Goal: Task Accomplishment & Management: Use online tool/utility

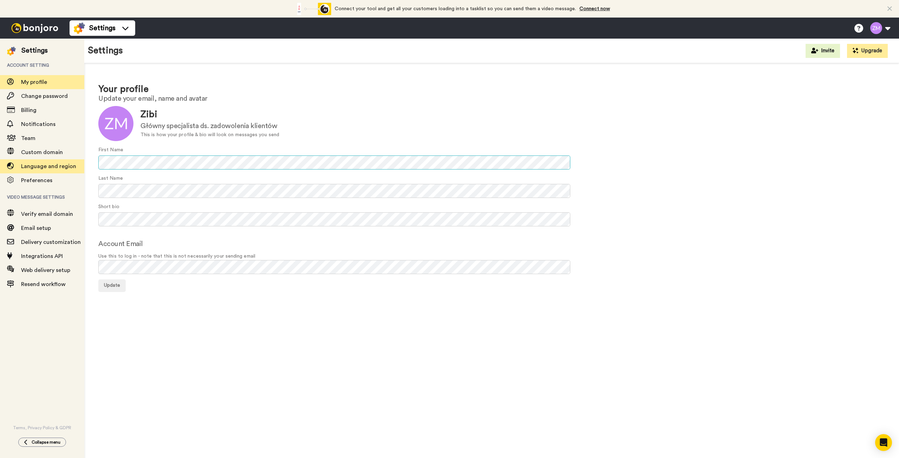
click at [63, 161] on div "Settings Account setting My profile Change password Billing Notifications Team …" at bounding box center [449, 249] width 899 height 420
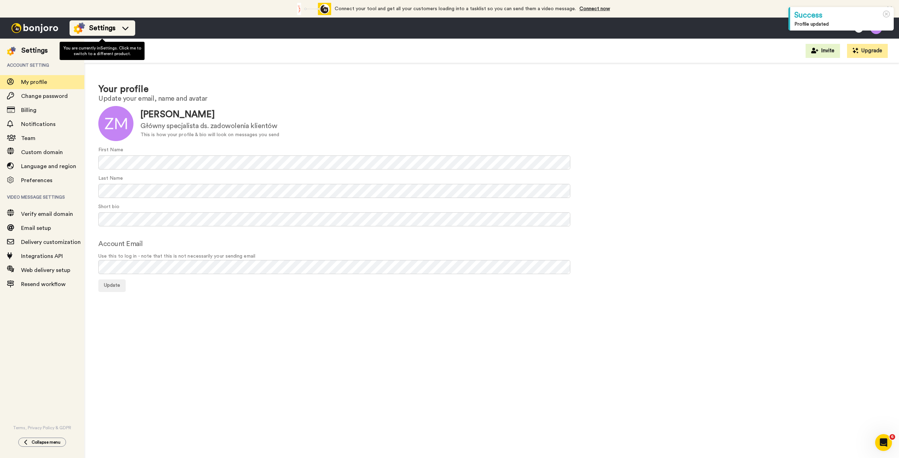
click at [120, 29] on icon at bounding box center [125, 28] width 11 height 7
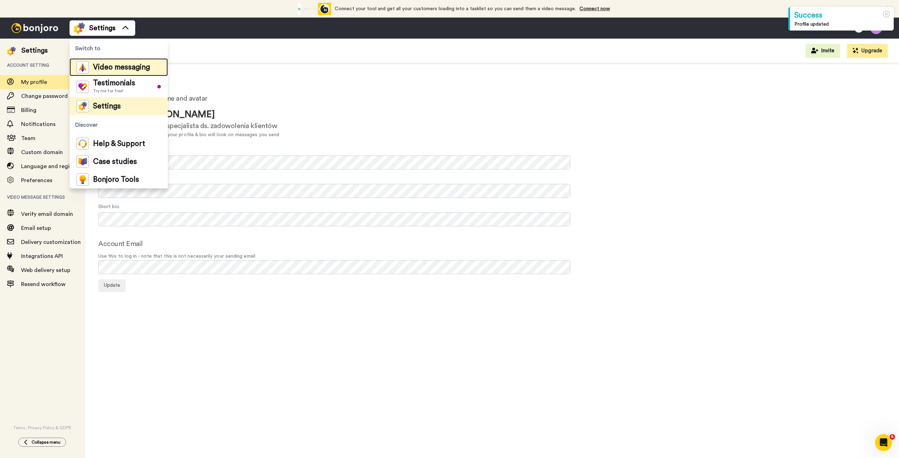
click at [116, 63] on div "Video messaging" at bounding box center [113, 67] width 73 height 12
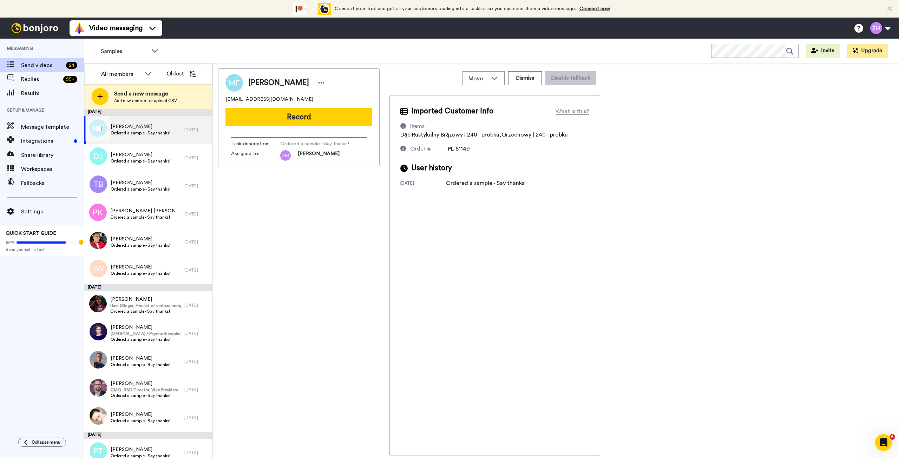
click at [156, 132] on span "Ordered a sample - Say thanks!" at bounding box center [141, 133] width 60 height 6
click at [136, 240] on span "Krzysztof Maślarz" at bounding box center [141, 239] width 60 height 7
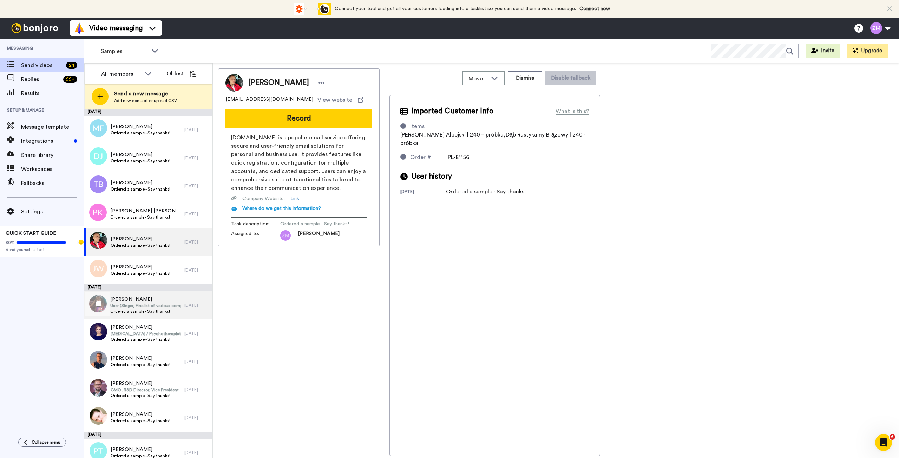
click at [147, 309] on span "Ordered a sample - Say thanks!" at bounding box center [145, 312] width 71 height 6
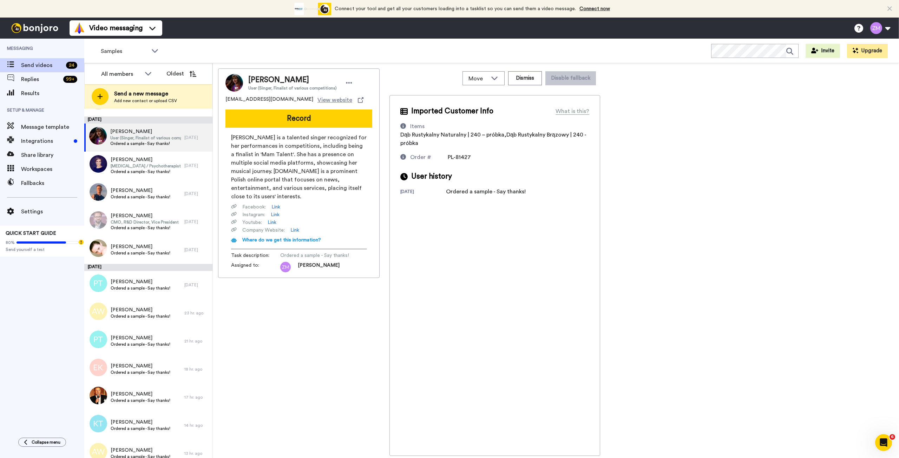
scroll to position [269, 0]
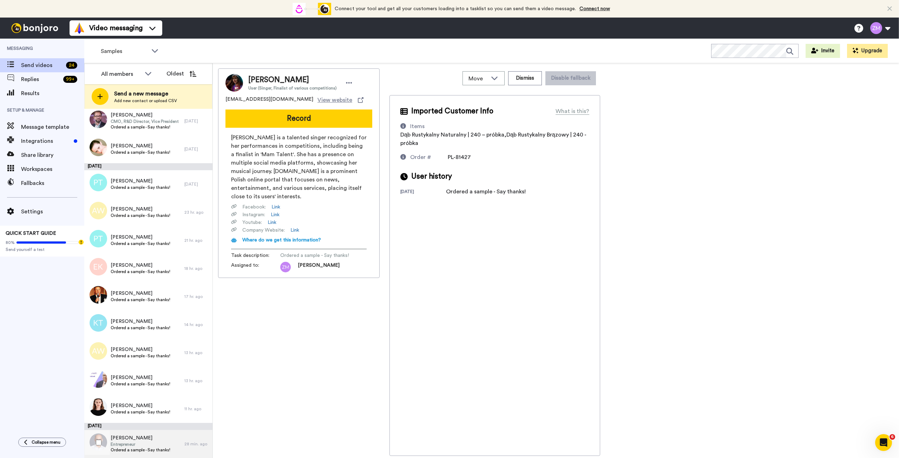
click at [150, 444] on span "Entrepreneur" at bounding box center [141, 445] width 60 height 6
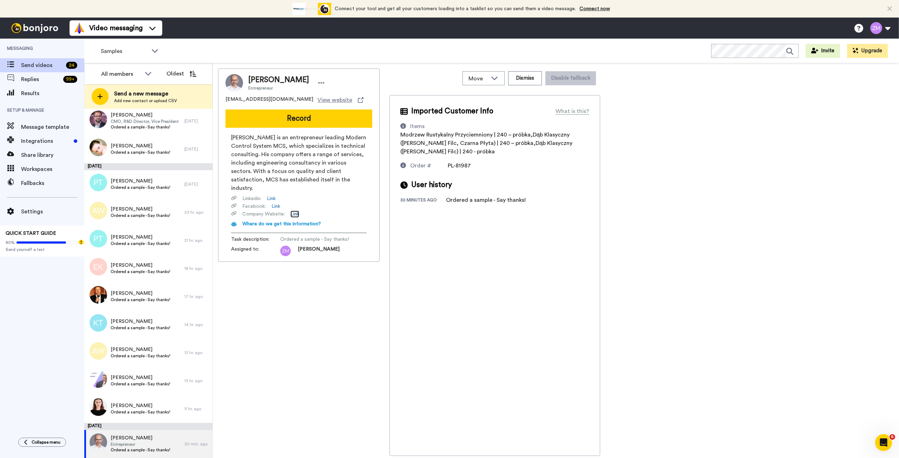
click at [295, 214] on link "Link" at bounding box center [295, 214] width 9 height 7
click at [131, 294] on span "Tomasz Gąsiorek" at bounding box center [141, 293] width 60 height 7
